Goal: Information Seeking & Learning: Learn about a topic

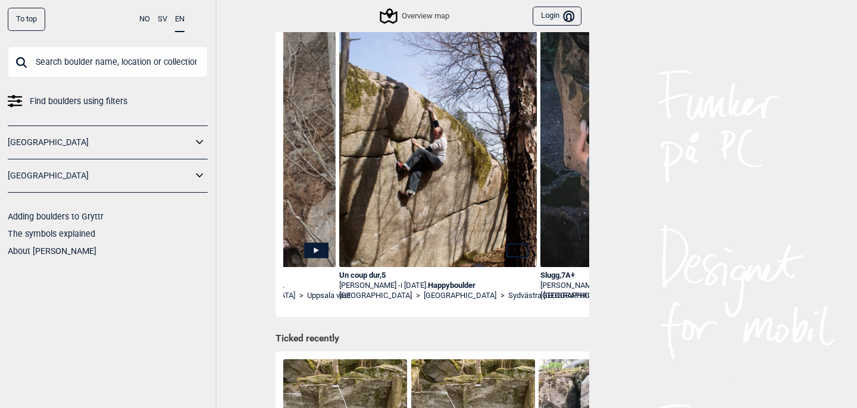
scroll to position [0, 947]
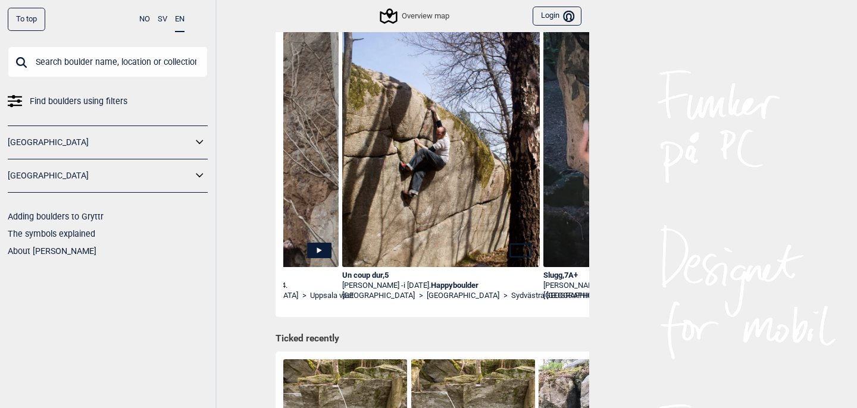
click at [373, 276] on div "Un coup dur , 5" at bounding box center [441, 276] width 198 height 10
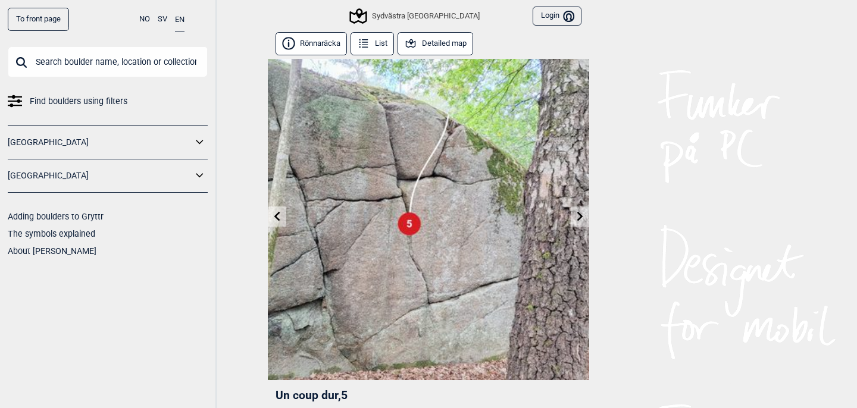
click at [442, 44] on button "Detailed map" at bounding box center [436, 43] width 76 height 23
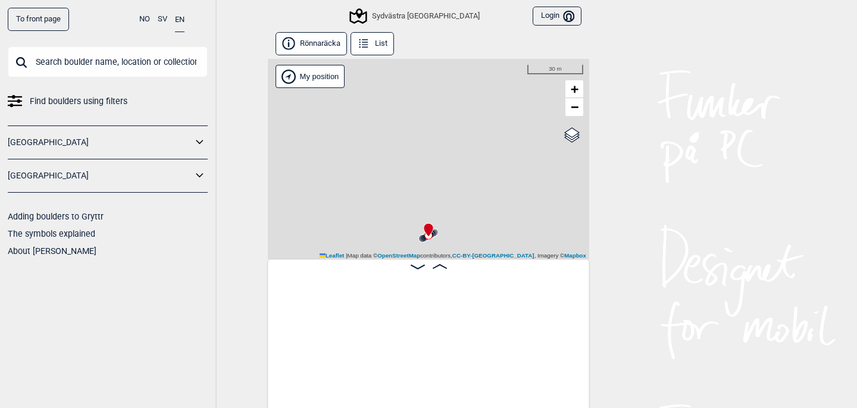
scroll to position [0, 2716]
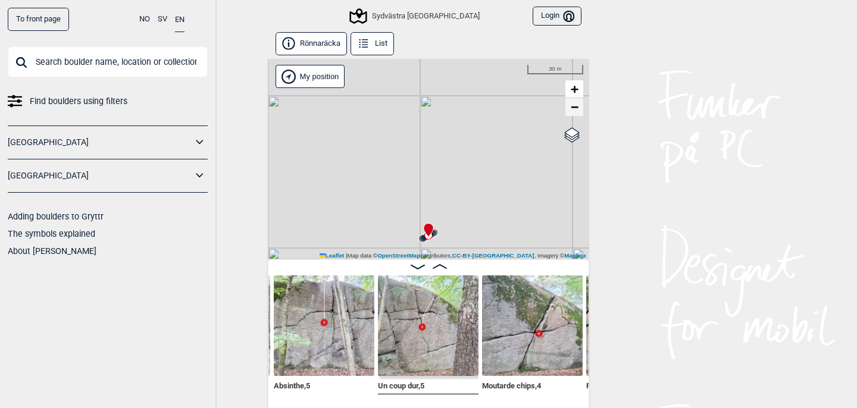
click at [577, 112] on span "−" at bounding box center [575, 106] width 8 height 15
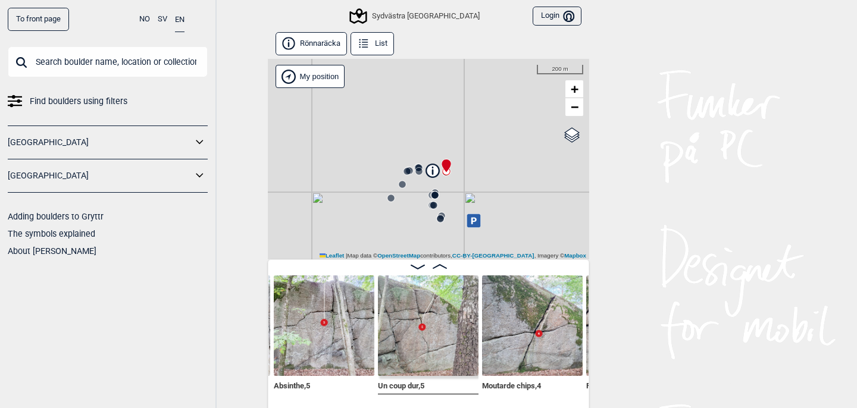
drag, startPoint x: 507, startPoint y: 190, endPoint x: 525, endPoint y: 125, distance: 67.3
click at [525, 125] on div "Sydvästra [GEOGRAPHIC_DATA] My position 200 m + − OpenStreetMap Google satellit…" at bounding box center [428, 159] width 321 height 201
click at [581, 108] on link "−" at bounding box center [575, 107] width 18 height 18
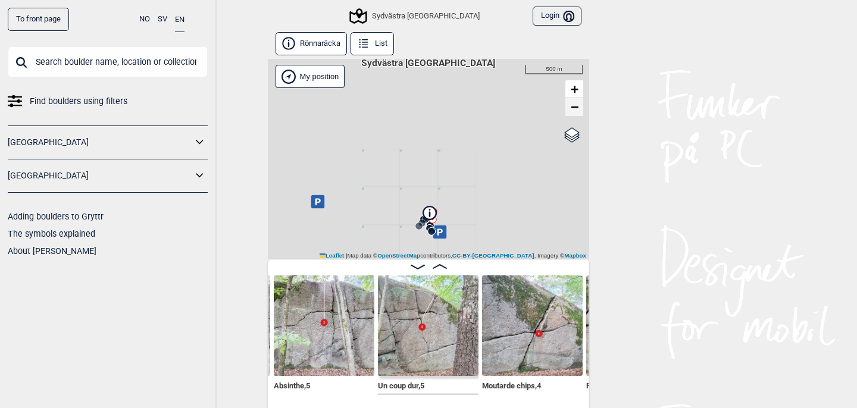
click at [581, 108] on link "−" at bounding box center [575, 107] width 18 height 18
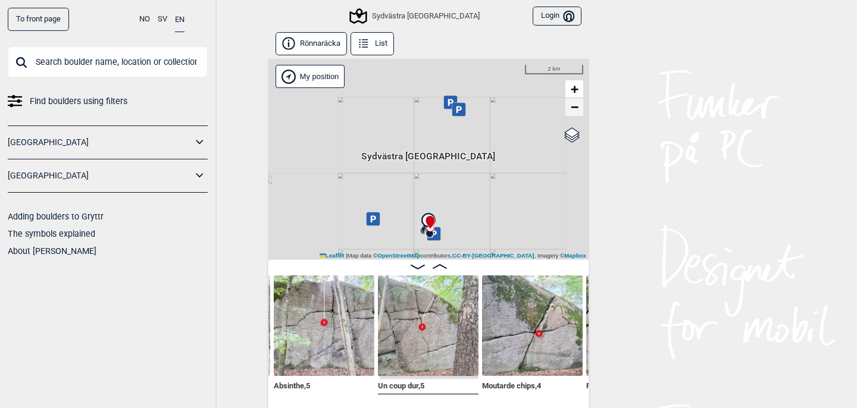
click at [581, 108] on link "−" at bounding box center [575, 107] width 18 height 18
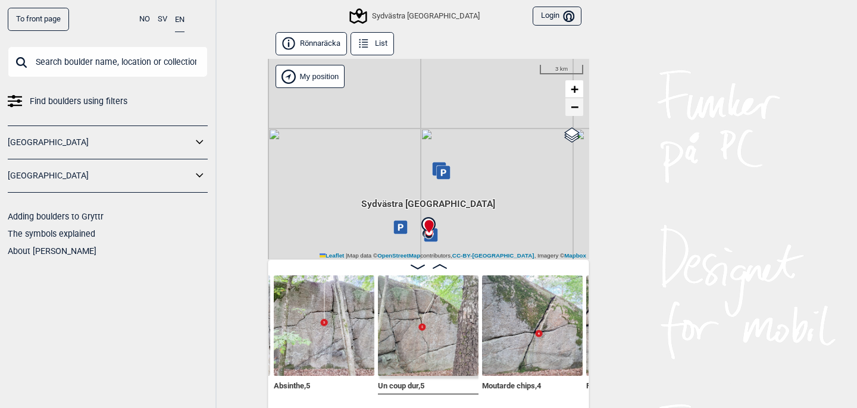
click at [581, 108] on link "−" at bounding box center [575, 107] width 18 height 18
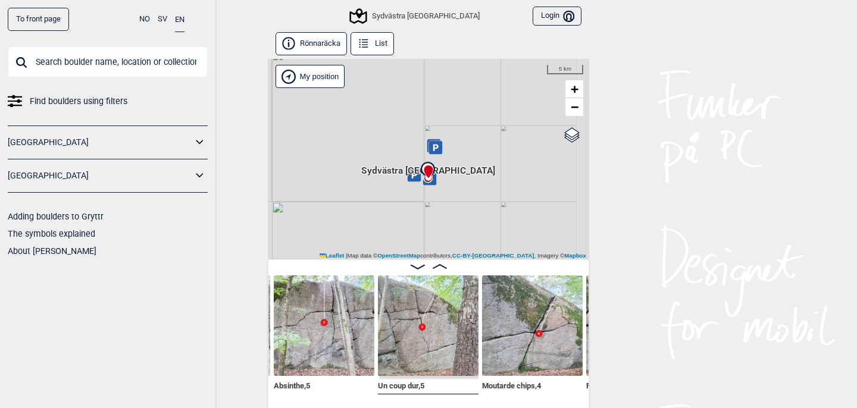
drag, startPoint x: 477, startPoint y: 226, endPoint x: 477, endPoint y: 96, distance: 129.8
click at [477, 100] on div "Sydvästra [GEOGRAPHIC_DATA] My position 5 km + − OpenStreetMap Google satellite…" at bounding box center [428, 159] width 321 height 201
drag, startPoint x: 488, startPoint y: 170, endPoint x: 473, endPoint y: 80, distance: 90.4
click at [473, 80] on div "Sydvästra [GEOGRAPHIC_DATA] My position 5 km + − OpenStreetMap Google satellite…" at bounding box center [428, 159] width 321 height 201
drag, startPoint x: 502, startPoint y: 205, endPoint x: 479, endPoint y: 110, distance: 98.0
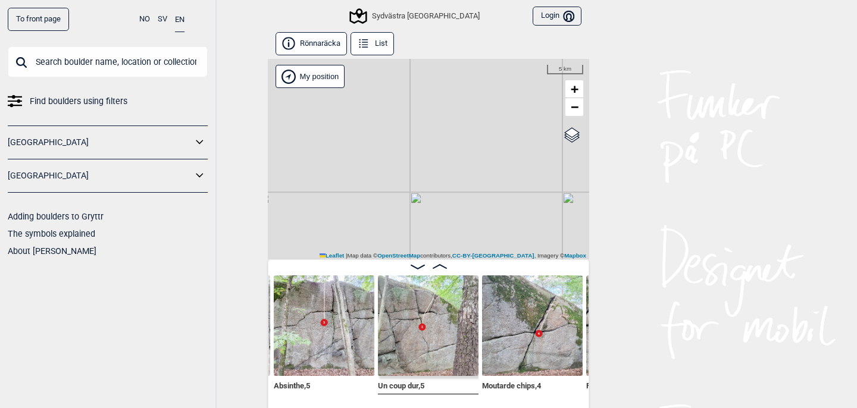
click at [479, 114] on div "Sydvästra [GEOGRAPHIC_DATA] My position 5 km + − OpenStreetMap Google satellite…" at bounding box center [428, 159] width 321 height 201
click at [575, 108] on span "−" at bounding box center [575, 106] width 8 height 15
click at [574, 90] on span "+" at bounding box center [575, 89] width 8 height 15
click at [574, 89] on span "+" at bounding box center [575, 89] width 8 height 15
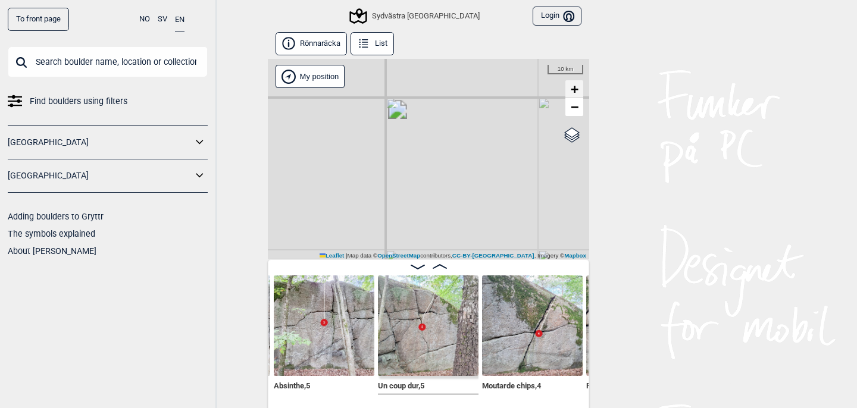
click at [574, 89] on span "+" at bounding box center [575, 89] width 8 height 15
drag, startPoint x: 484, startPoint y: 77, endPoint x: 507, endPoint y: 215, distance: 139.9
click at [503, 204] on div "Sydvästra [GEOGRAPHIC_DATA] My position 3 km + − OpenStreetMap Google satellite…" at bounding box center [428, 159] width 321 height 201
drag, startPoint x: 460, startPoint y: 131, endPoint x: 471, endPoint y: 251, distance: 120.7
click at [471, 251] on div "Sydvästra [GEOGRAPHIC_DATA] My position 3 km + − OpenStreetMap Google satellite…" at bounding box center [428, 159] width 321 height 201
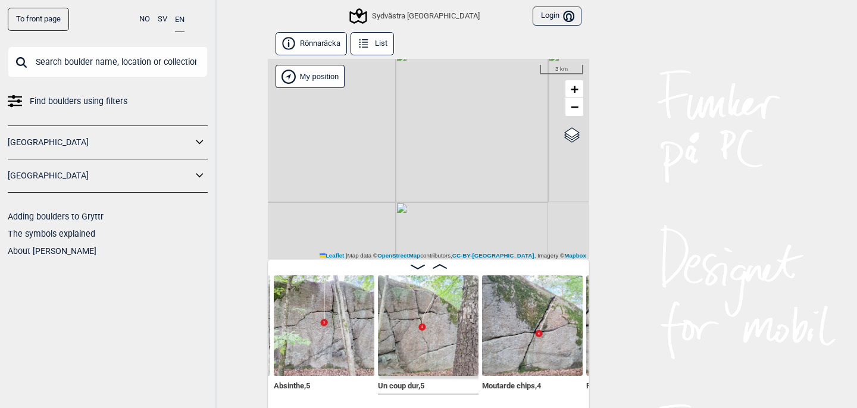
drag, startPoint x: 450, startPoint y: 124, endPoint x: 466, endPoint y: 248, distance: 124.3
click at [466, 248] on div "Sydvästra [GEOGRAPHIC_DATA] My position 3 km + − OpenStreetMap Google satellite…" at bounding box center [428, 159] width 321 height 201
drag, startPoint x: 462, startPoint y: 123, endPoint x: 462, endPoint y: 234, distance: 111.3
click at [462, 234] on div "Sydvästra [GEOGRAPHIC_DATA] My position 3 km + − OpenStreetMap Google satellite…" at bounding box center [428, 159] width 321 height 201
drag, startPoint x: 461, startPoint y: 130, endPoint x: 497, endPoint y: 182, distance: 62.4
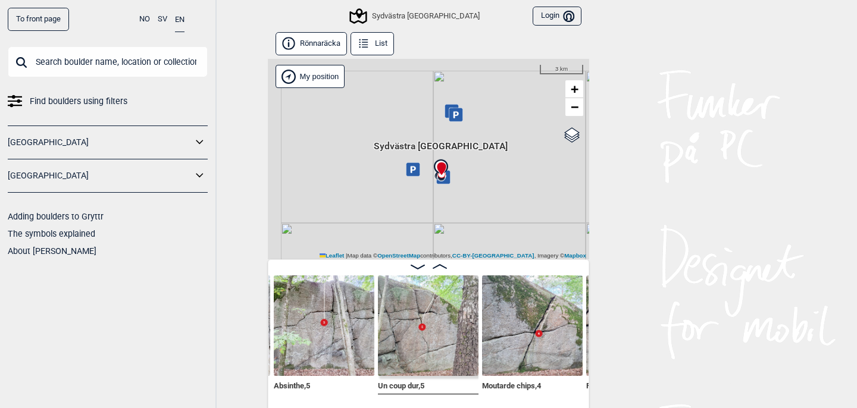
click at [497, 182] on div "Sydvästra [GEOGRAPHIC_DATA] My position 3 km + − OpenStreetMap Google satellite…" at bounding box center [428, 159] width 321 height 201
click at [574, 93] on span "+" at bounding box center [575, 89] width 8 height 15
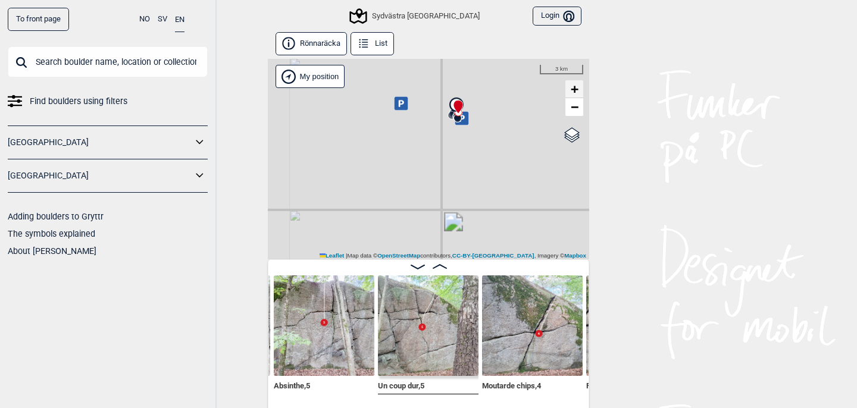
click at [574, 93] on span "+" at bounding box center [575, 89] width 8 height 15
drag, startPoint x: 489, startPoint y: 110, endPoint x: 489, endPoint y: 209, distance: 99.4
click at [489, 209] on div "Sydvästra [GEOGRAPHIC_DATA] My position 1 km + − OpenStreetMap Google satellite…" at bounding box center [428, 159] width 321 height 201
drag, startPoint x: 501, startPoint y: 137, endPoint x: 501, endPoint y: 232, distance: 94.6
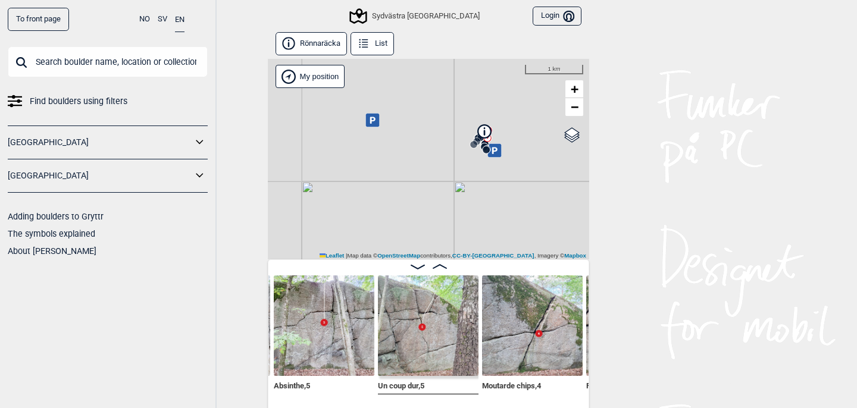
click at [501, 232] on div "Sydvästra [GEOGRAPHIC_DATA] My position 1 km + − OpenStreetMap Google satellite…" at bounding box center [428, 159] width 321 height 201
click at [577, 86] on span "+" at bounding box center [575, 89] width 8 height 15
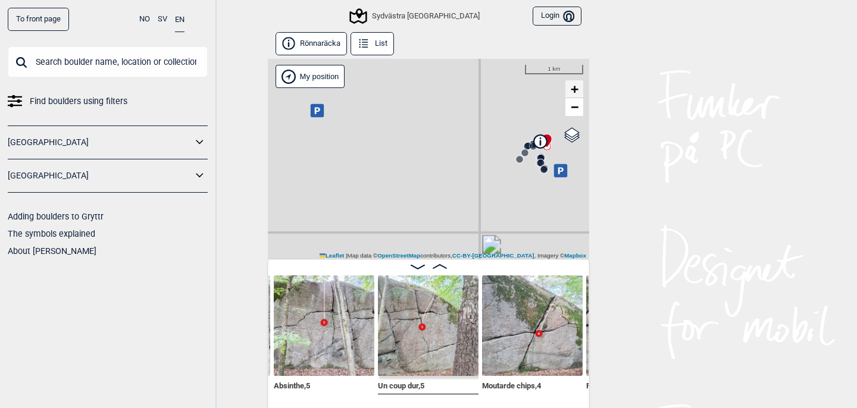
click at [577, 86] on span "+" at bounding box center [575, 89] width 8 height 15
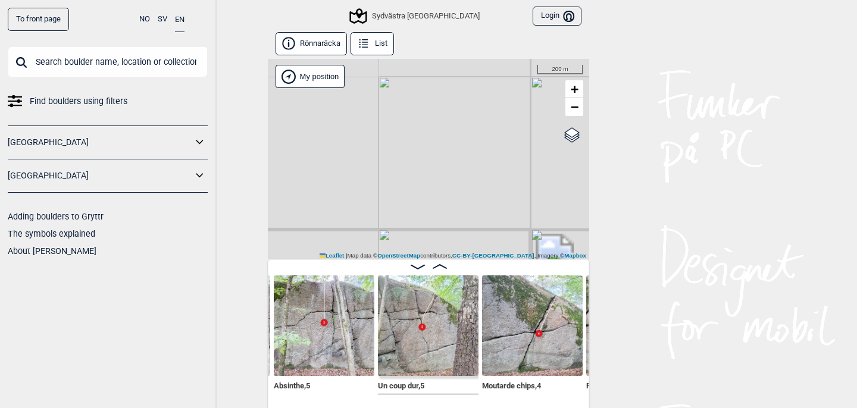
drag, startPoint x: 538, startPoint y: 140, endPoint x: 428, endPoint y: 166, distance: 112.5
click at [428, 166] on div "Sydvästra [GEOGRAPHIC_DATA] My position 200 m + − OpenStreetMap Google satellit…" at bounding box center [428, 159] width 321 height 201
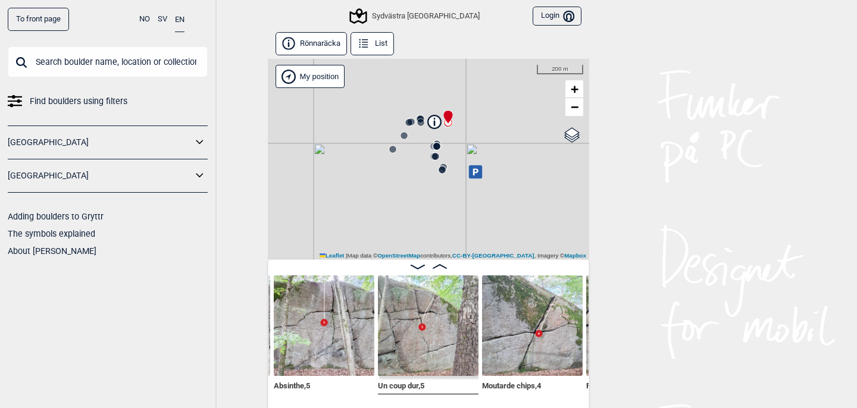
drag, startPoint x: 515, startPoint y: 134, endPoint x: 410, endPoint y: 174, distance: 112.3
click at [409, 175] on div "Sydvästra [GEOGRAPHIC_DATA] My position 200 m + − OpenStreetMap Google satellit…" at bounding box center [428, 159] width 321 height 201
click at [578, 87] on span "+" at bounding box center [575, 89] width 8 height 15
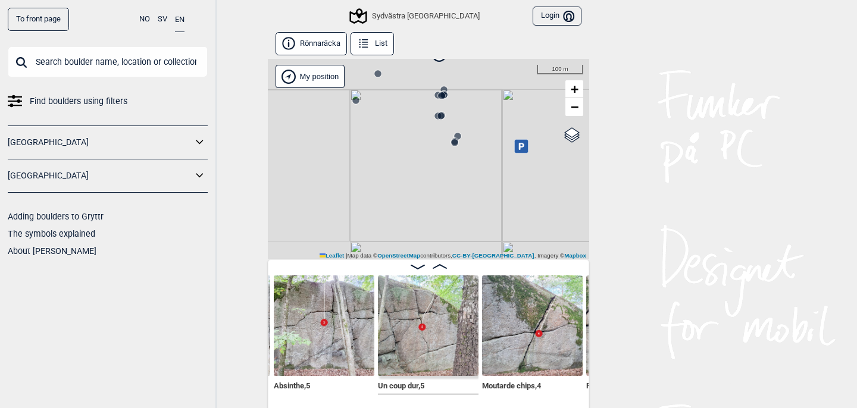
drag, startPoint x: 495, startPoint y: 129, endPoint x: 494, endPoint y: 238, distance: 108.9
click at [495, 238] on div "Sydvästra [GEOGRAPHIC_DATA] My position 100 m + − OpenStreetMap Google satellit…" at bounding box center [428, 159] width 321 height 201
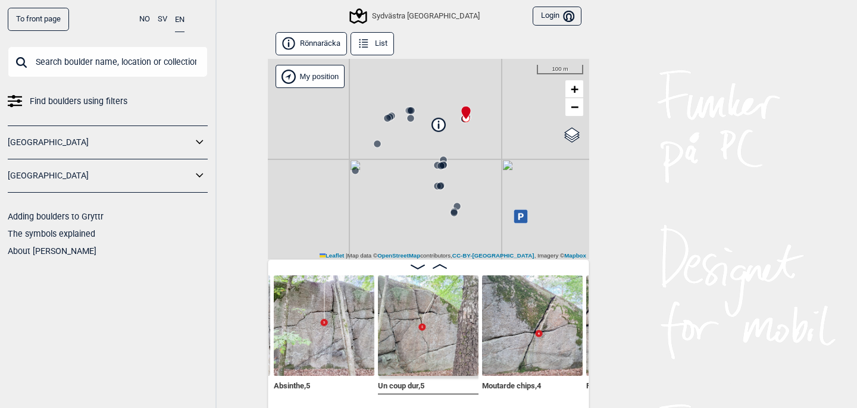
click at [440, 130] on icon at bounding box center [439, 125] width 14 height 14
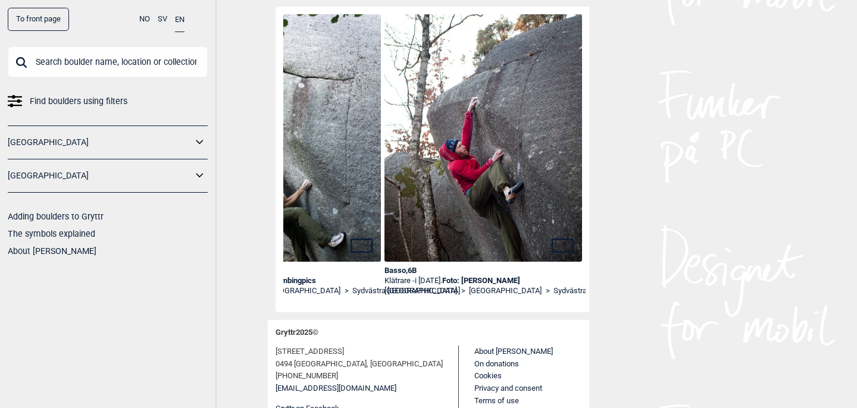
scroll to position [461, 0]
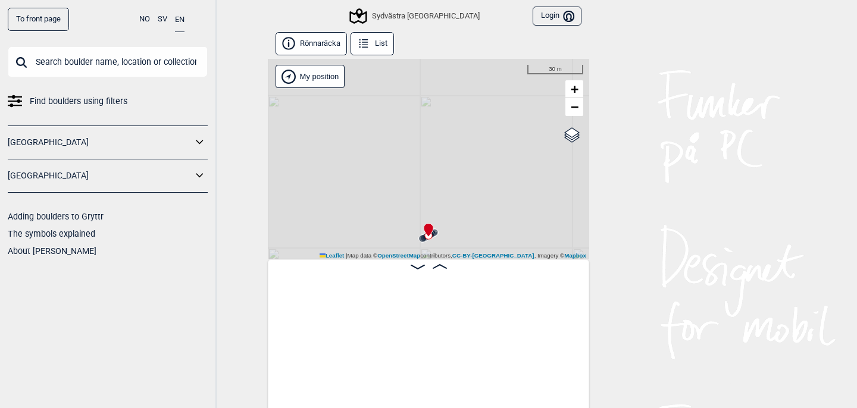
scroll to position [0, 2716]
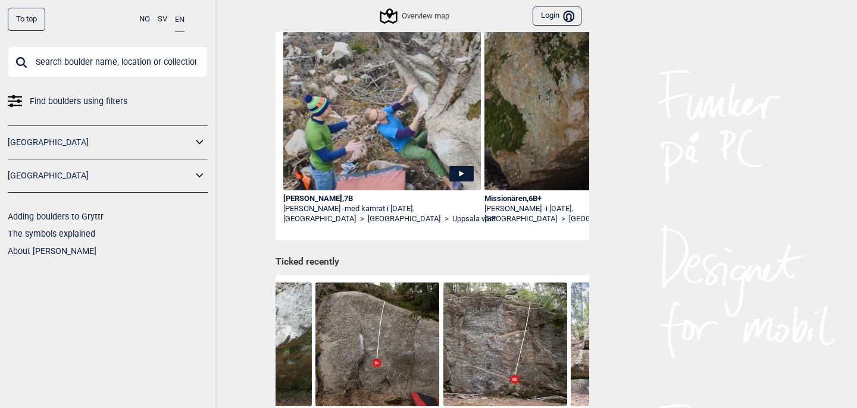
scroll to position [11, 0]
